Goal: Task Accomplishment & Management: Manage account settings

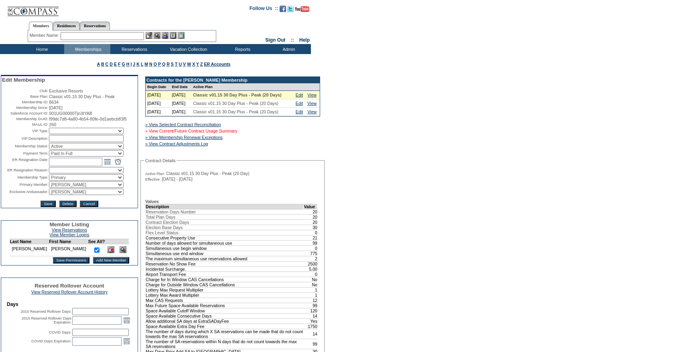
click at [237, 133] on link "» View Current/Future Contract Usage Summary" at bounding box center [191, 131] width 92 height 5
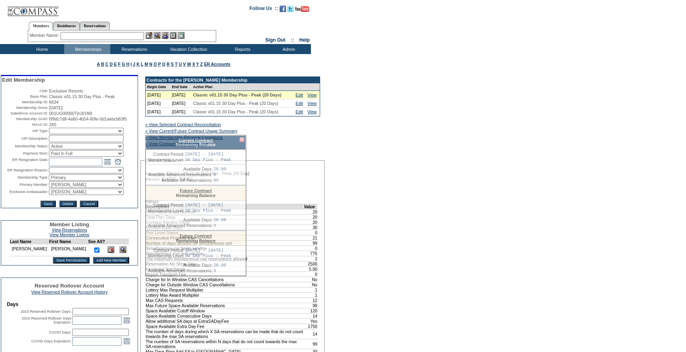
click at [226, 153] on div "Current Contract Remaining Balance Contract Period: 09/30/25 - 09/30/26 Members…" at bounding box center [195, 206] width 101 height 142
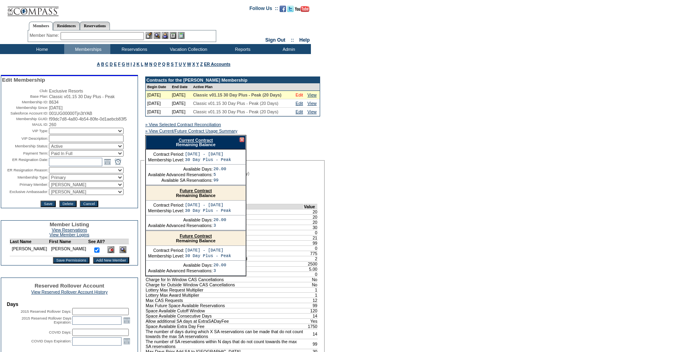
click at [303, 97] on link "Edit" at bounding box center [298, 95] width 7 height 5
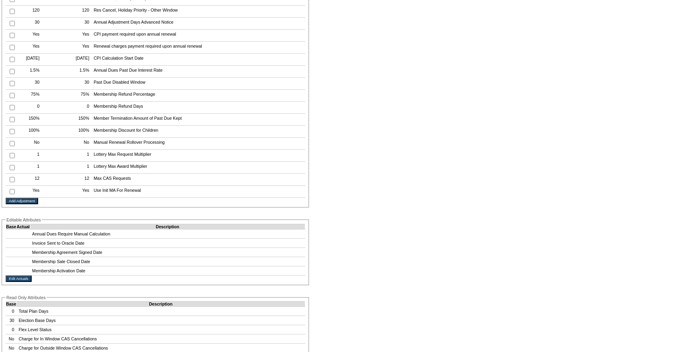
scroll to position [1453, 0]
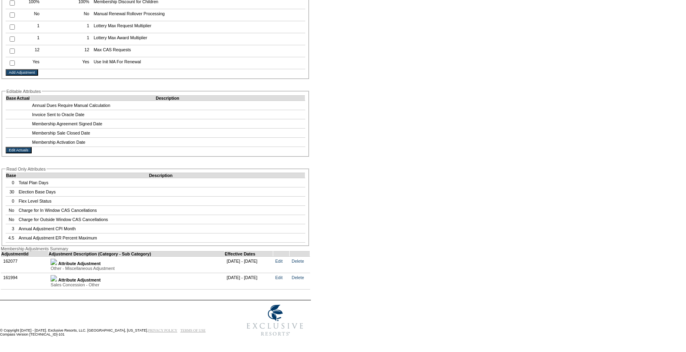
click at [56, 273] on td "Attribute Adjustment Sales Concession - Other Value Type Attribute Description …" at bounding box center [137, 281] width 176 height 16
click at [57, 275] on img at bounding box center [54, 278] width 6 height 6
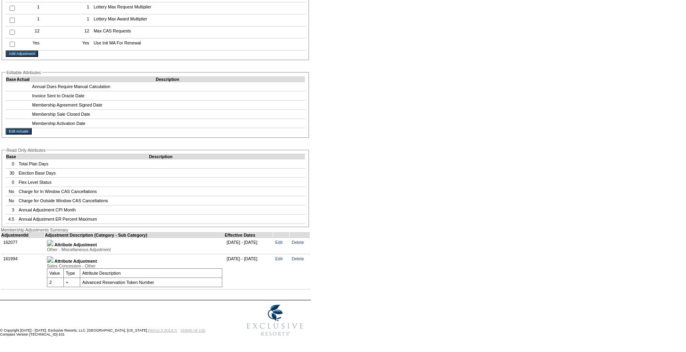
click at [53, 247] on img at bounding box center [50, 243] width 6 height 6
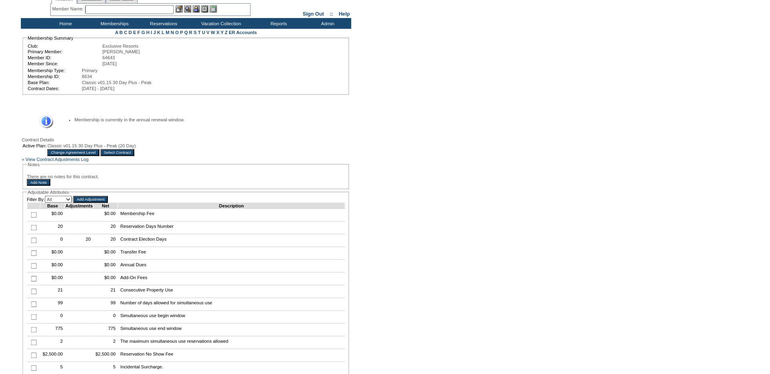
scroll to position [0, 0]
